Goal: Check status

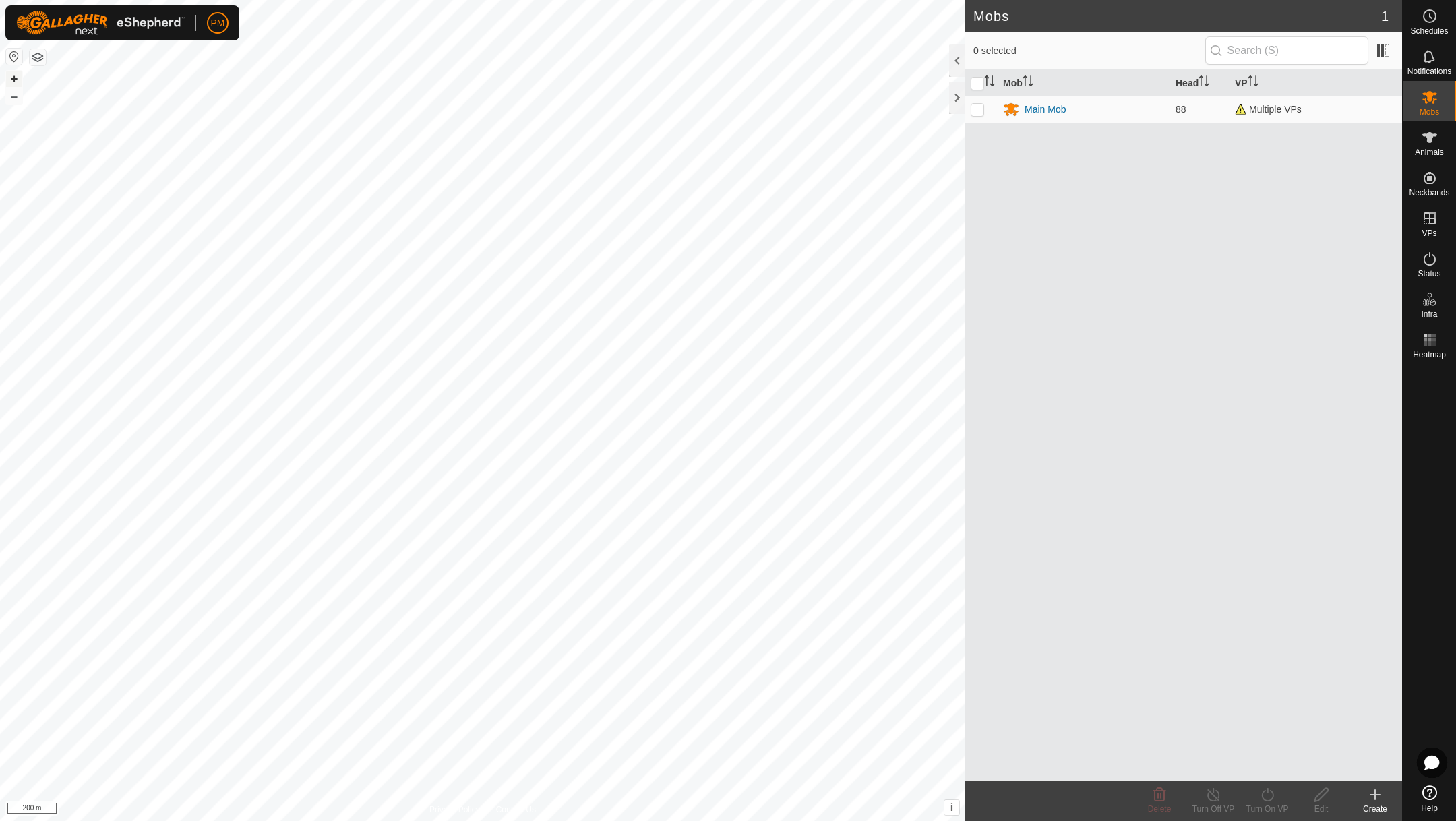
click at [15, 76] on button "+" at bounding box center [15, 79] width 16 height 16
click at [1428, 339] on rect at bounding box center [1429, 340] width 3 height 3
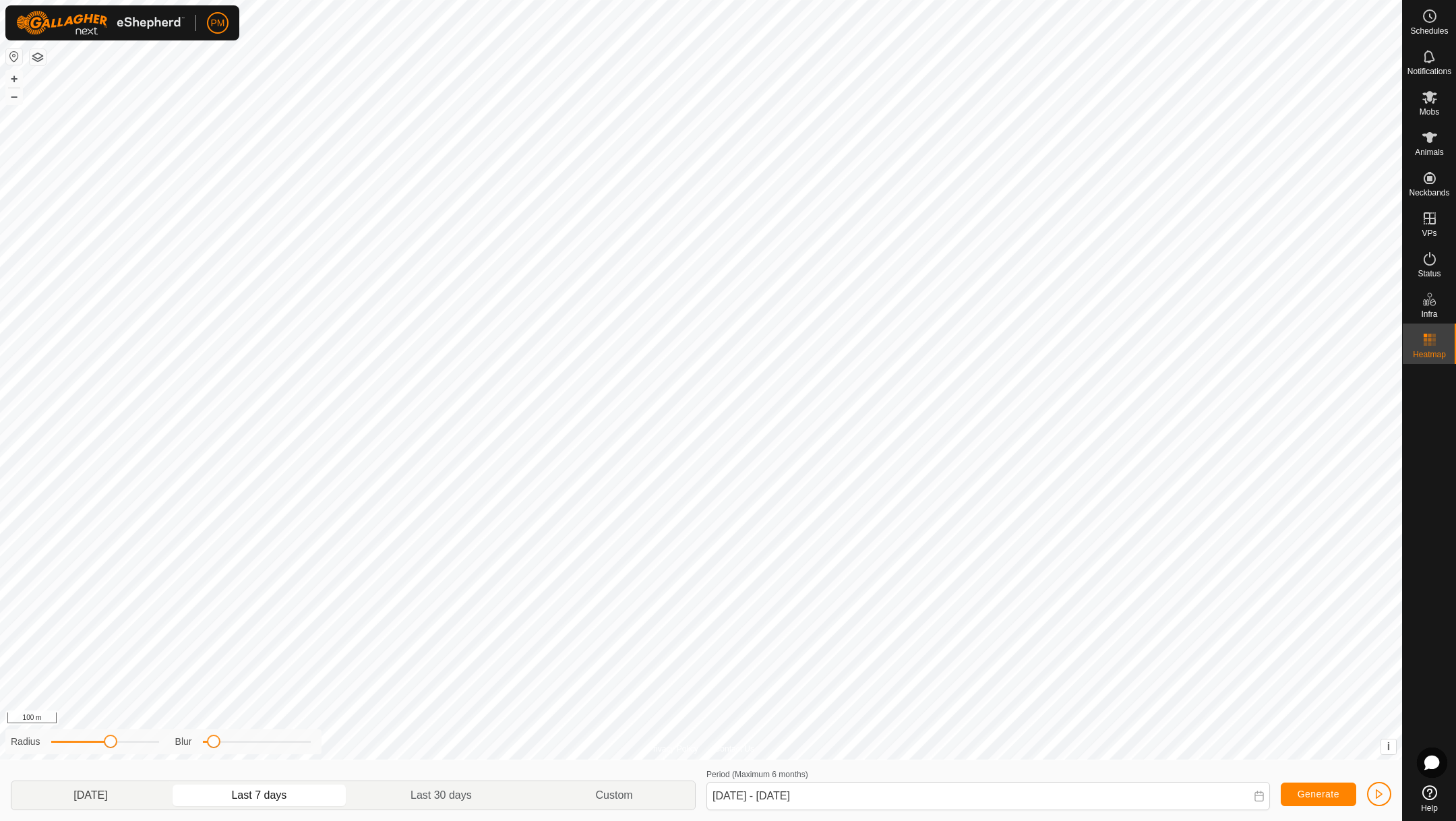
click at [90, 794] on p-togglebutton "[DATE]" at bounding box center [90, 795] width 158 height 28
click at [255, 790] on p-togglebutton "Last 7 days" at bounding box center [260, 795] width 179 height 28
click at [86, 788] on p-togglebutton "[DATE]" at bounding box center [90, 795] width 158 height 28
click at [269, 792] on p-togglebutton "Last 7 days" at bounding box center [260, 795] width 179 height 28
click at [88, 794] on p-togglebutton "[DATE]" at bounding box center [90, 795] width 158 height 28
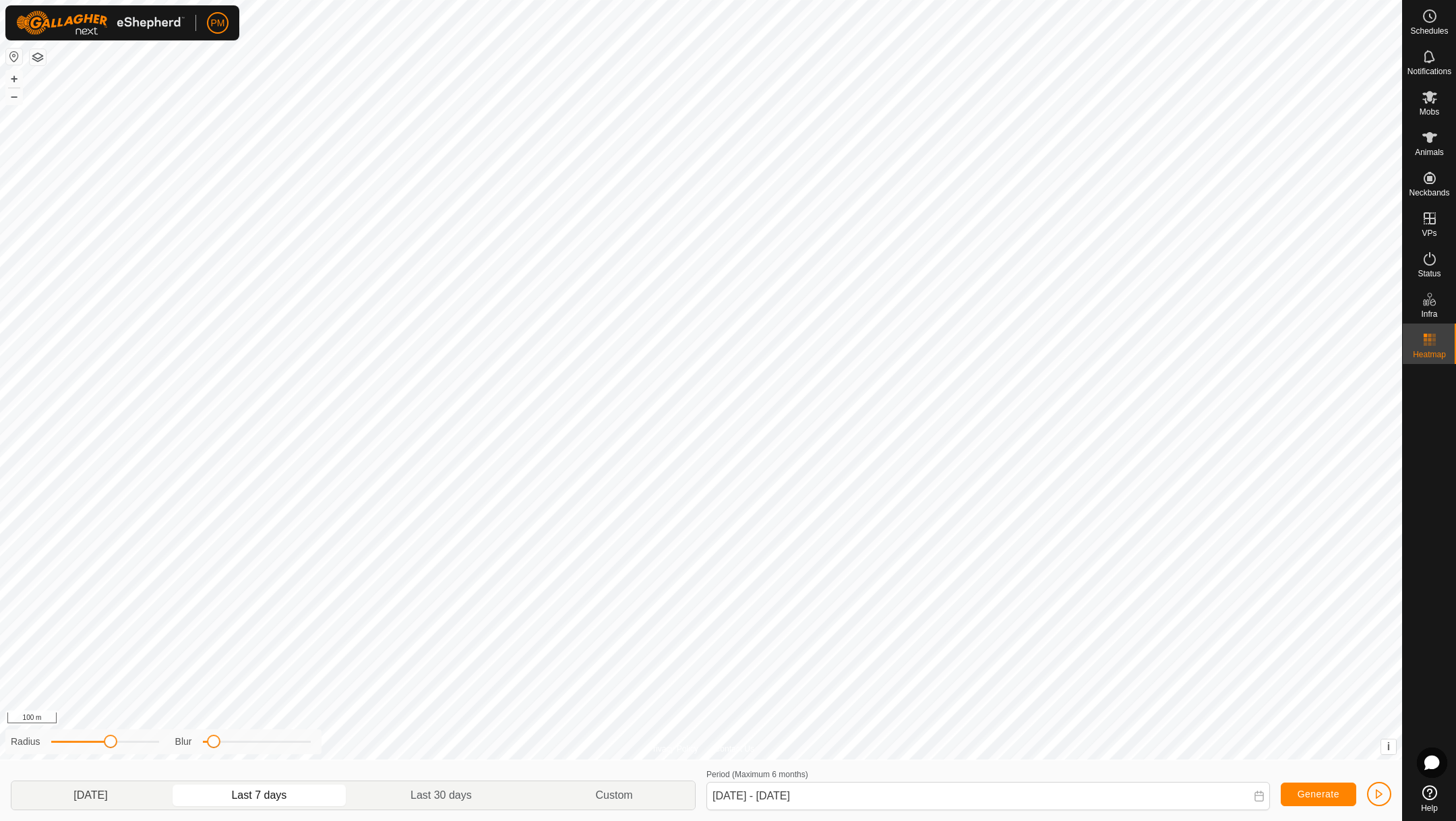
type input "[DATE] - [DATE]"
